Goal: Task Accomplishment & Management: Complete application form

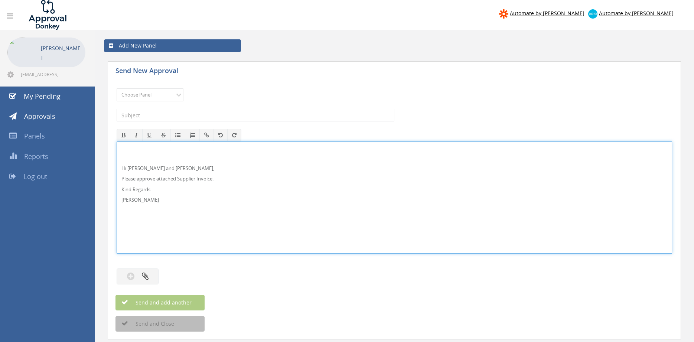
drag, startPoint x: 137, startPoint y: 168, endPoint x: 141, endPoint y: 159, distance: 10.3
click at [137, 167] on p "Hi Paul and Ben," at bounding box center [394, 168] width 546 height 7
drag, startPoint x: 114, startPoint y: 182, endPoint x: 114, endPoint y: 149, distance: 33.0
click at [117, 149] on div "Hi Maddie and Ben, Please approve attached Supplier Invoice. Kind Regards Pam W…" at bounding box center [394, 197] width 555 height 112
click at [164, 209] on div "Hi Maddie and Ben, Please approve attached Supplier Invoice. Kind Regards Pam W…" at bounding box center [394, 197] width 555 height 111
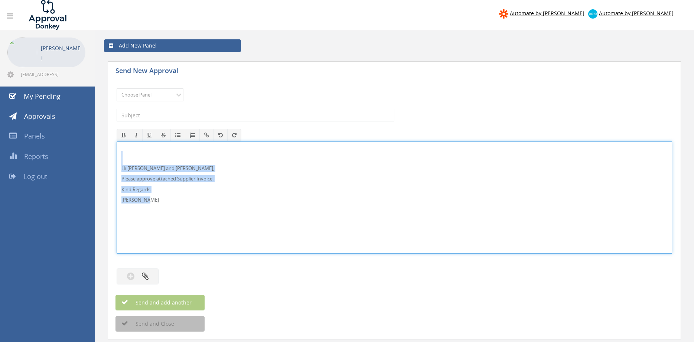
drag, startPoint x: 102, startPoint y: 180, endPoint x: 105, endPoint y: 149, distance: 31.0
click at [117, 149] on div "Hi Maddie and Ben, Please approve attached Supplier Invoice. Kind Regards Pam W…" at bounding box center [394, 197] width 555 height 112
copy div "Hi Maddie and Ben, Please approve attached Supplier Invoice. Kind Regards Pam W…"
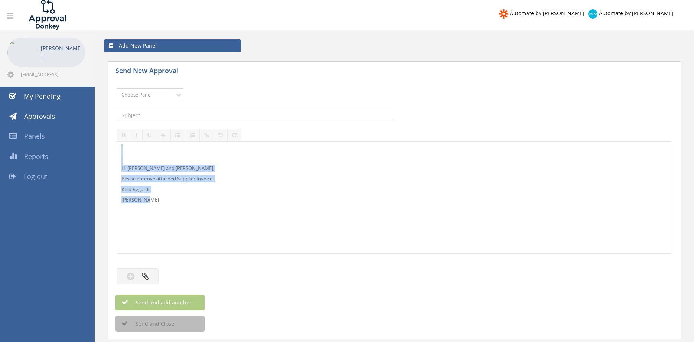
select select "9632"
click option "Suppliers" at bounding box center [0, 0] width 0 height 0
click at [178, 117] on input "text" at bounding box center [256, 115] width 278 height 13
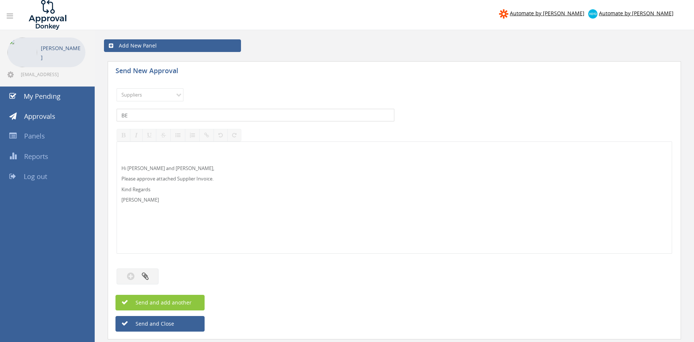
type input "B"
type input "UNEEDIT M358430-1 $349.91"
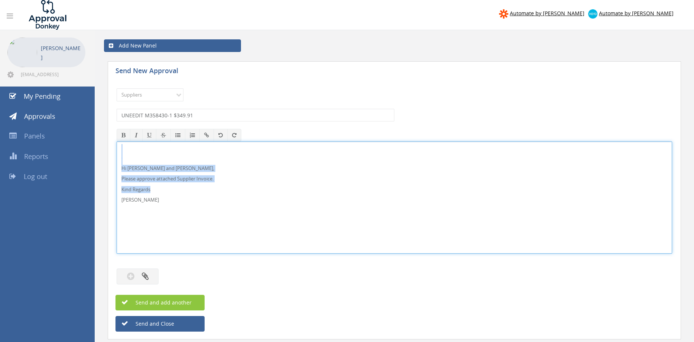
drag, startPoint x: 145, startPoint y: 207, endPoint x: 144, endPoint y: 163, distance: 44.2
click at [117, 146] on div "Hi Maddie and Ben, Please approve attached Supplier Invoice. Kind Regards Pam W…" at bounding box center [394, 197] width 555 height 112
copy div "Hi Maddie and Ben, Please approve attached Supplier Invoice. Kind Regards"
click at [155, 273] on button "button" at bounding box center [138, 276] width 42 height 16
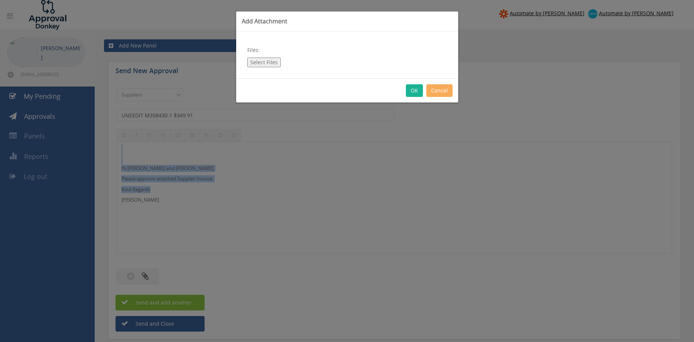
click at [268, 61] on button "Select Files" at bounding box center [263, 63] width 33 height 10
type input "C:\fakepath\UNEEDIT M358430-1 24.07.25 PO 42749.pdf"
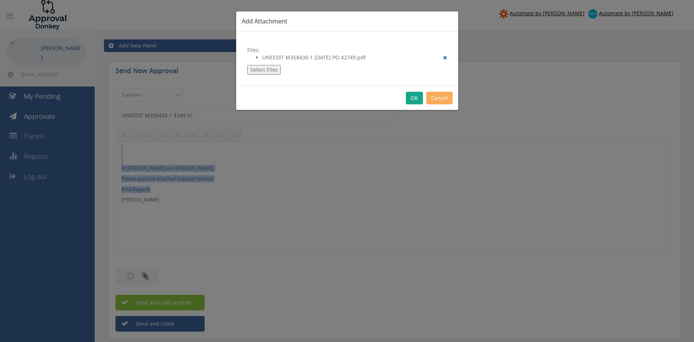
click at [411, 101] on button "OK" at bounding box center [414, 98] width 17 height 13
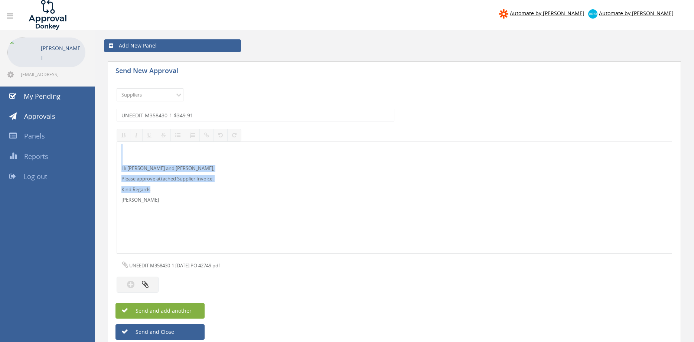
click at [193, 310] on button "Send and add another" at bounding box center [159, 311] width 89 height 16
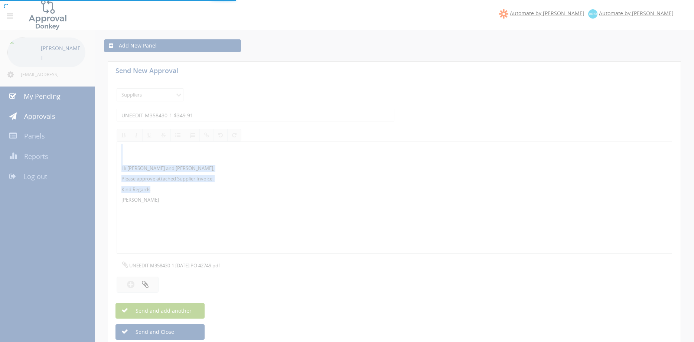
select select
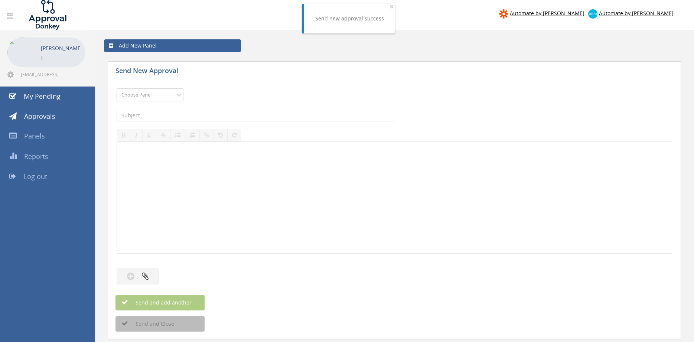
click at [117, 88] on select "Choose Panel Alarm Credits RG - 3 NZ Utilities Cable and SAI Global NZ Alarms-1…" at bounding box center [150, 94] width 67 height 13
select select "9632"
click option "Suppliers" at bounding box center [0, 0] width 0 height 0
click at [188, 113] on input "text" at bounding box center [256, 115] width 278 height 13
type input "b"
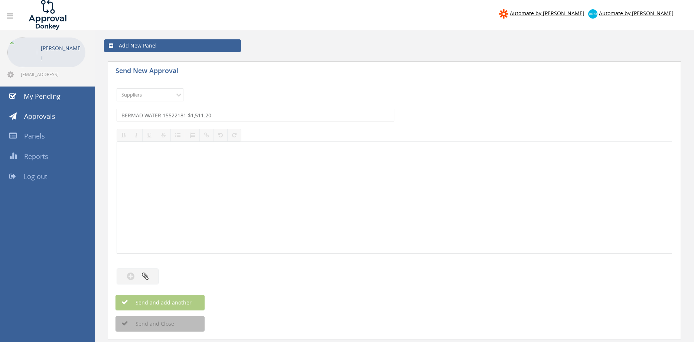
type input "BERMAD WATER 15522181 $1,511.20"
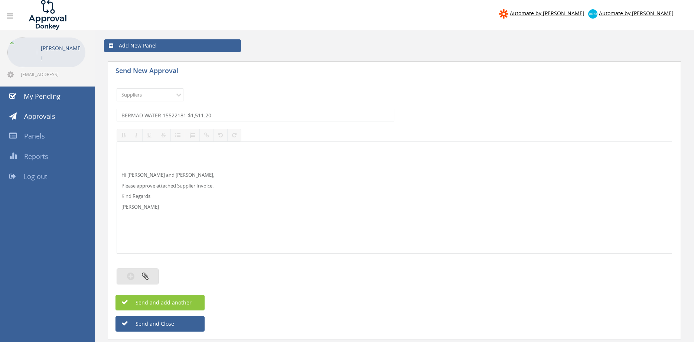
click at [143, 275] on icon "button" at bounding box center [145, 276] width 7 height 9
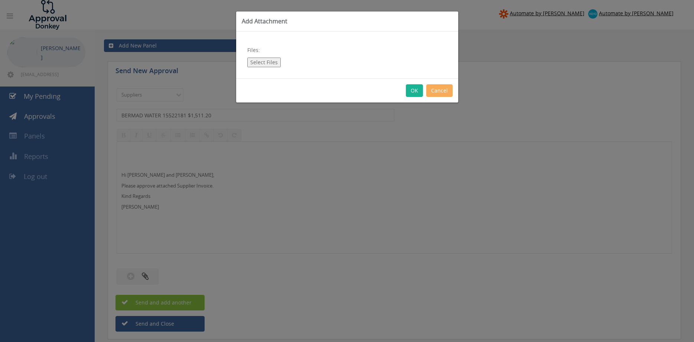
click at [257, 61] on button "Select Files" at bounding box center [263, 63] width 33 height 10
type input "C:\fakepath\BERMAD WATER Inv_#15522181 16.07.25 PO 42675.pdf"
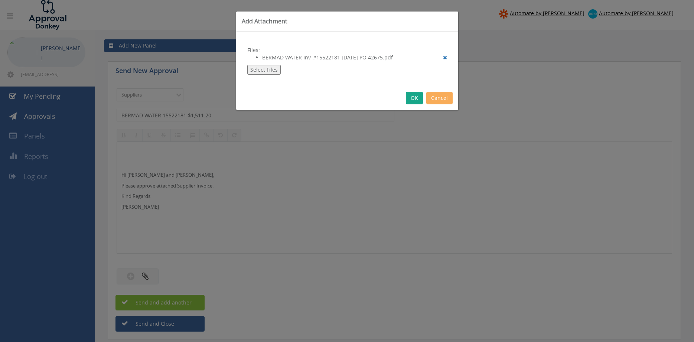
click at [414, 101] on button "OK" at bounding box center [414, 98] width 17 height 13
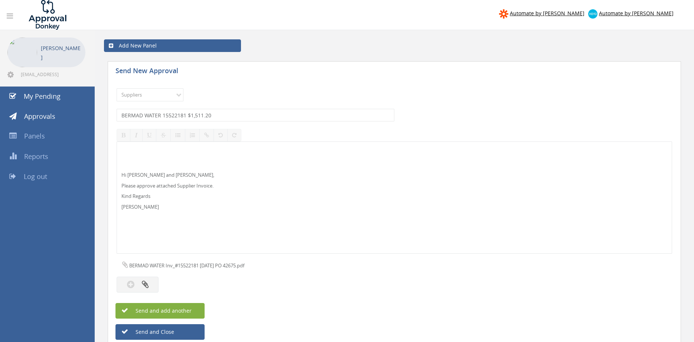
click at [191, 307] on span "Send and add another" at bounding box center [156, 310] width 72 height 7
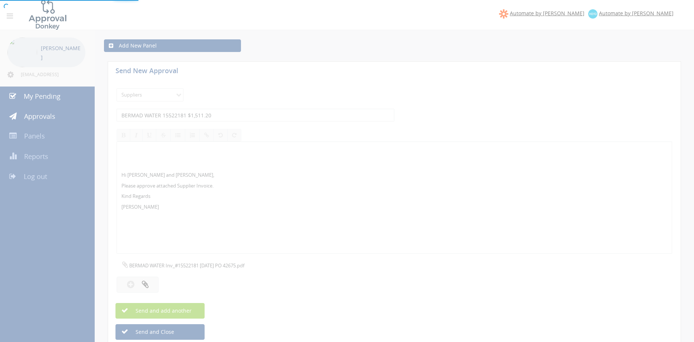
select select
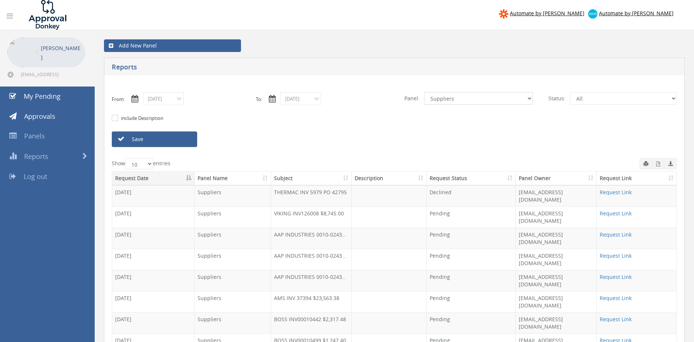
click at [424, 92] on select "All Alarm Credits RG - 3 NZ Utilities Cable and SAI Global NZ Alarms-1 NZ FX Pa…" at bounding box center [478, 98] width 109 height 13
select select "number:9739"
click option "Credit Requests - 2" at bounding box center [0, 0] width 0 height 0
click at [175, 139] on link "Save" at bounding box center [154, 139] width 85 height 16
